Goal: Information Seeking & Learning: Compare options

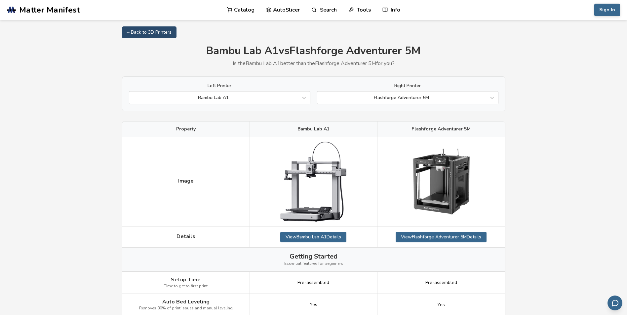
click at [152, 31] on link "← Back to 3D Printers" at bounding box center [149, 32] width 55 height 12
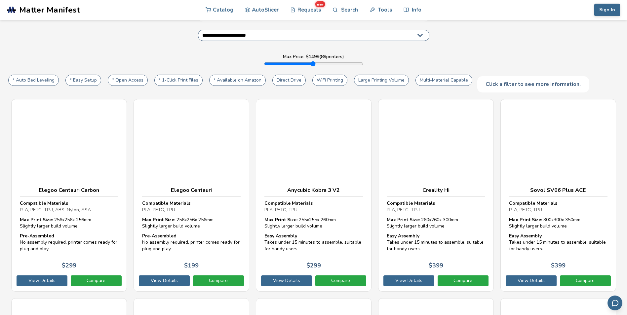
scroll to position [99, 0]
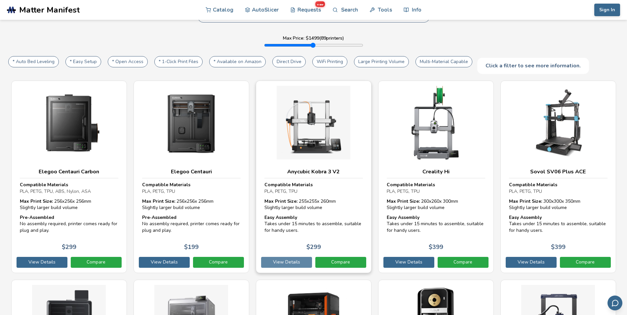
click at [299, 264] on link "View Details" at bounding box center [286, 262] width 51 height 11
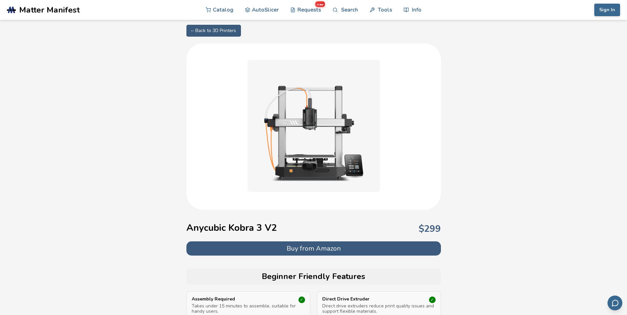
click at [199, 25] on link "← Back to 3D Printers" at bounding box center [214, 31] width 55 height 12
select select "**********"
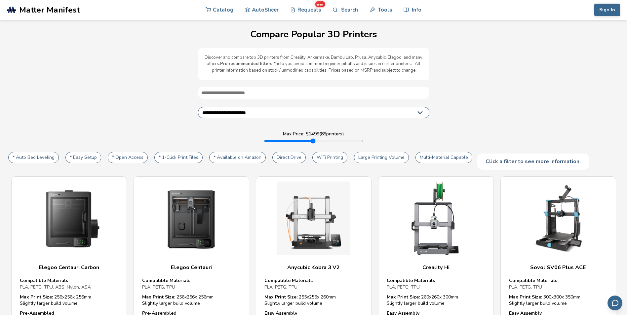
scroll to position [132, 0]
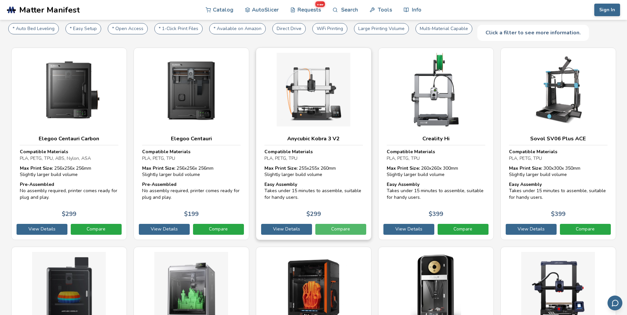
click at [339, 229] on link "Compare" at bounding box center [340, 229] width 51 height 11
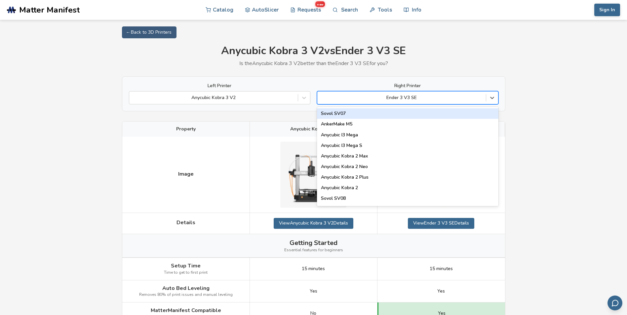
click at [479, 94] on div "Ender 3 V3 SE" at bounding box center [401, 97] width 169 height 9
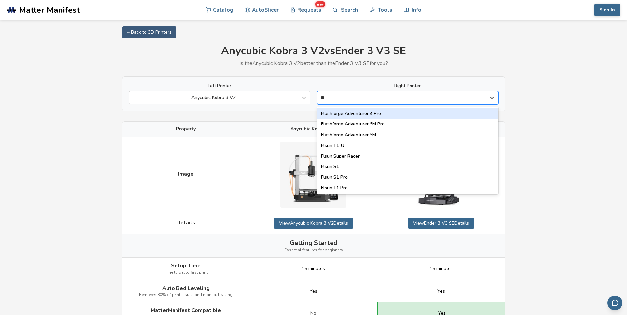
type input "*"
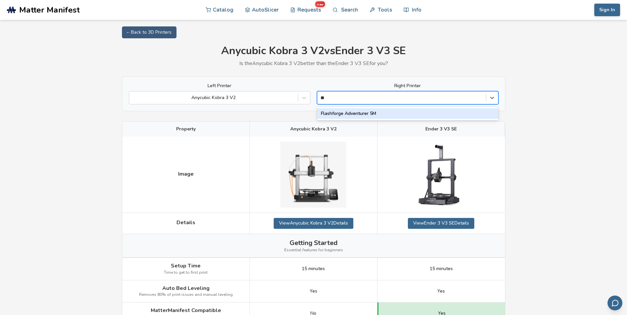
type input "*"
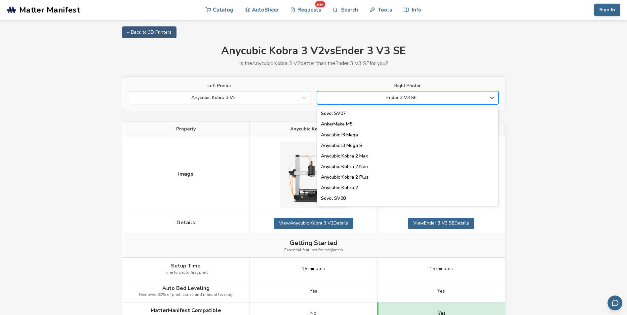
type input "*"
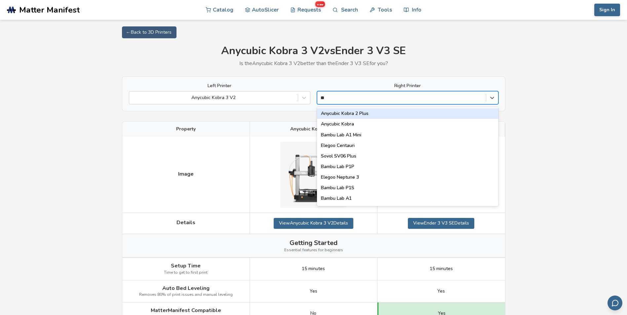
type input "***"
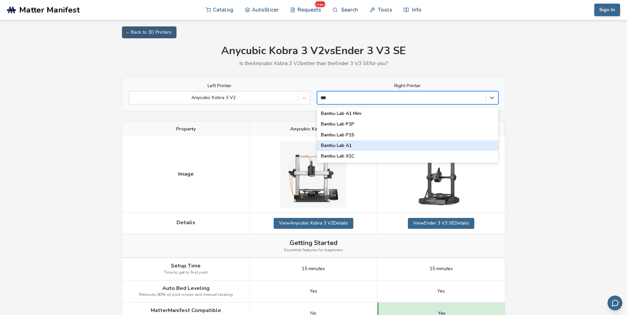
click at [361, 148] on div "Bambu Lab A1" at bounding box center [408, 146] width 182 height 11
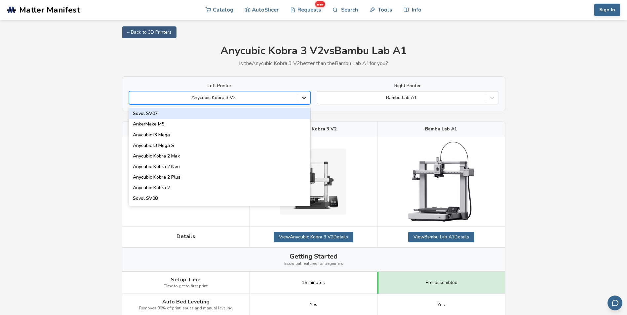
click at [305, 100] on icon at bounding box center [304, 98] width 7 height 7
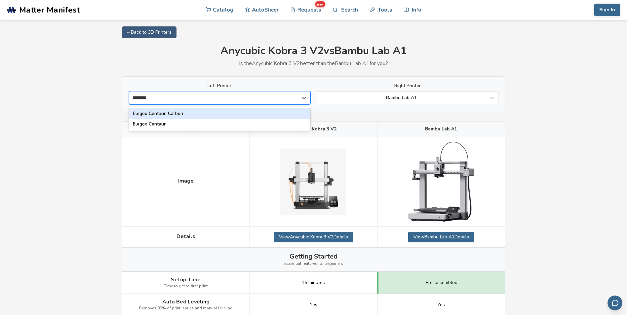
type input "*********"
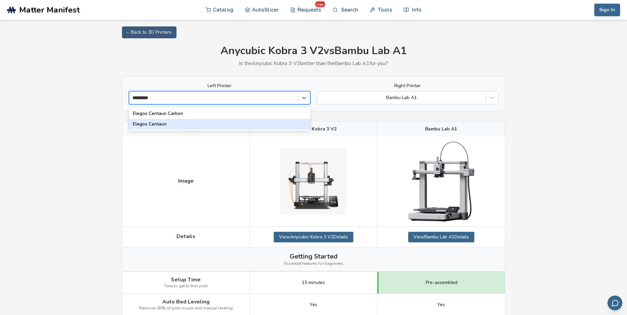
click at [185, 122] on div "Elegoo Centauri" at bounding box center [220, 124] width 182 height 11
